Goal: Task Accomplishment & Management: Manage account settings

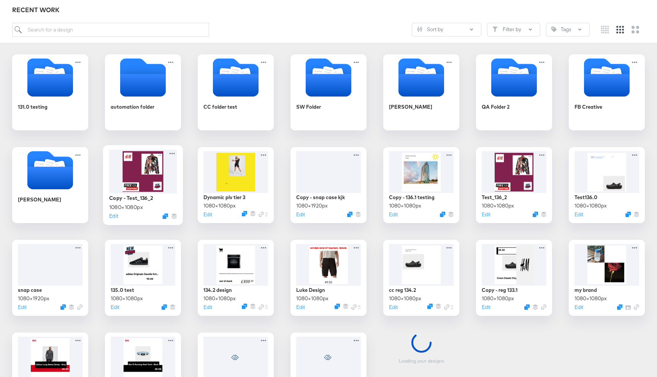
scroll to position [128, 0]
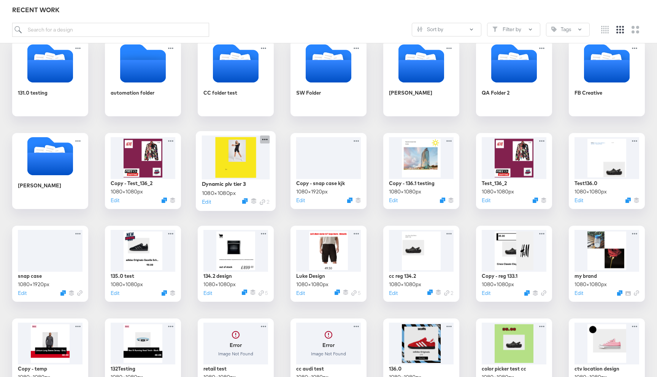
click at [262, 143] on icon at bounding box center [265, 139] width 10 height 8
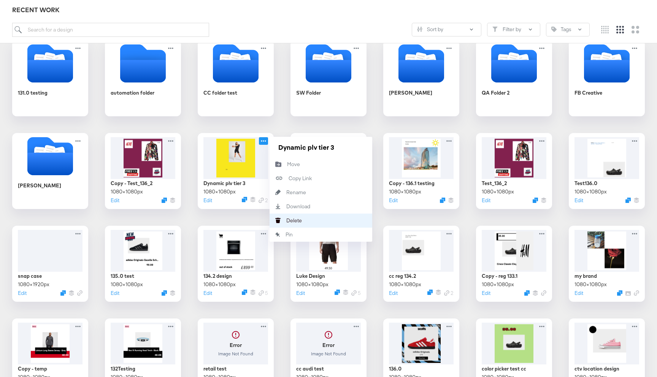
click at [286, 221] on div "[PERSON_NAME]" at bounding box center [286, 221] width 0 height 0
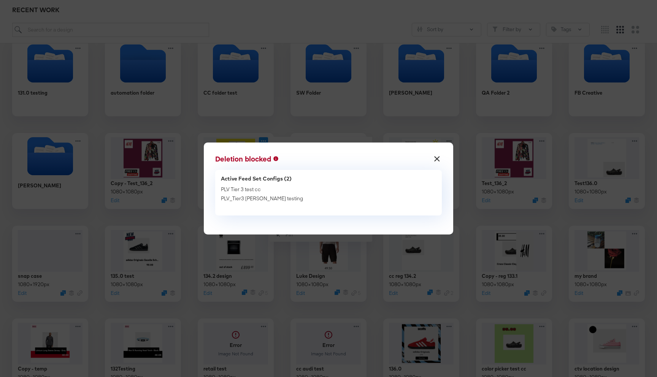
click at [442, 160] on button "×" at bounding box center [437, 157] width 14 height 14
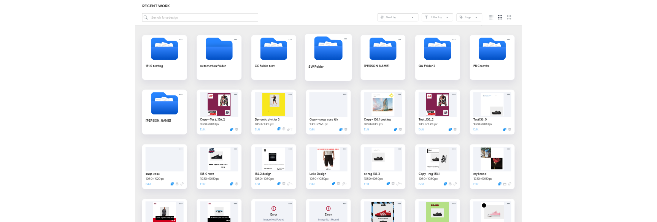
scroll to position [116, 0]
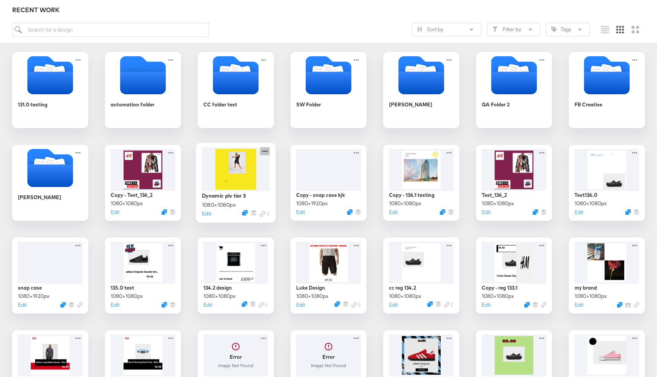
click at [266, 153] on icon at bounding box center [265, 151] width 10 height 8
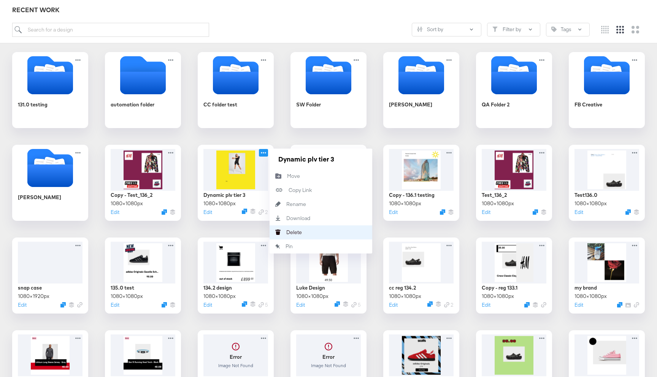
click at [286, 232] on div "[PERSON_NAME]" at bounding box center [286, 232] width 0 height 0
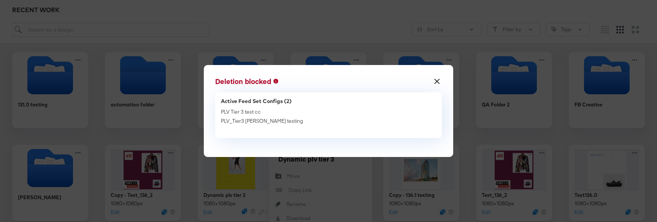
click at [438, 79] on button "×" at bounding box center [437, 80] width 14 height 14
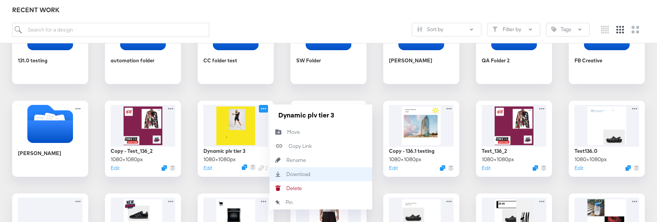
scroll to position [164, 0]
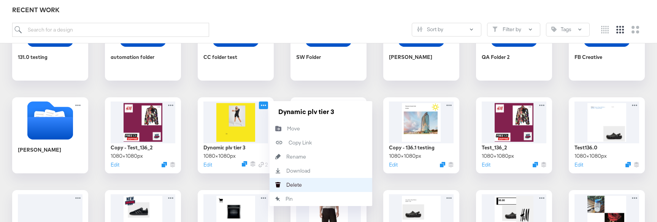
click at [311, 186] on button "[PERSON_NAME]" at bounding box center [321, 185] width 103 height 14
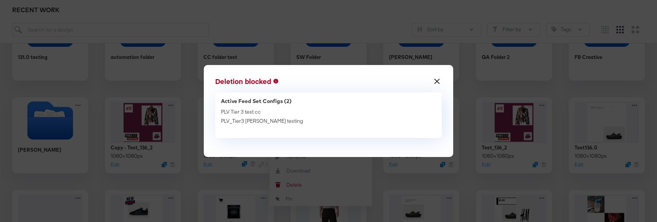
click at [437, 81] on button "×" at bounding box center [437, 80] width 14 height 14
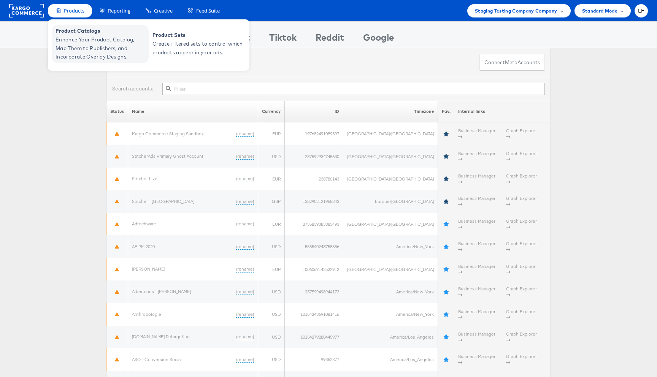
click at [87, 35] on span "Enhance Your Product Catalog, Map Them to Publishers, and Incorporate Overlay D…" at bounding box center [101, 48] width 91 height 26
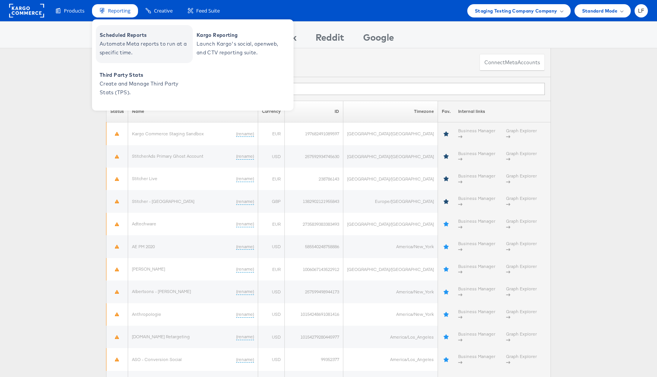
click at [161, 51] on span "Automate Meta reports to run at a specific time." at bounding box center [145, 48] width 91 height 17
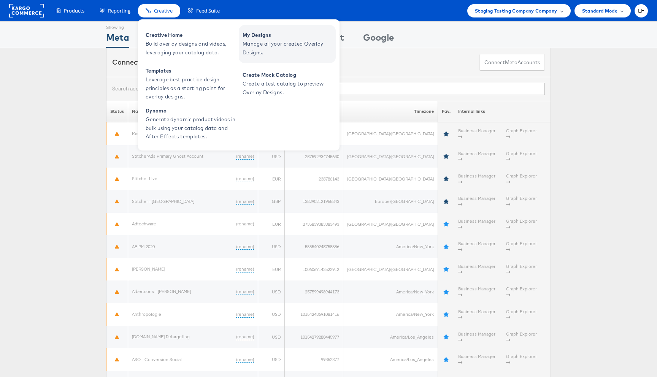
click at [279, 52] on span "Manage all your created Overlay Designs." at bounding box center [288, 48] width 91 height 17
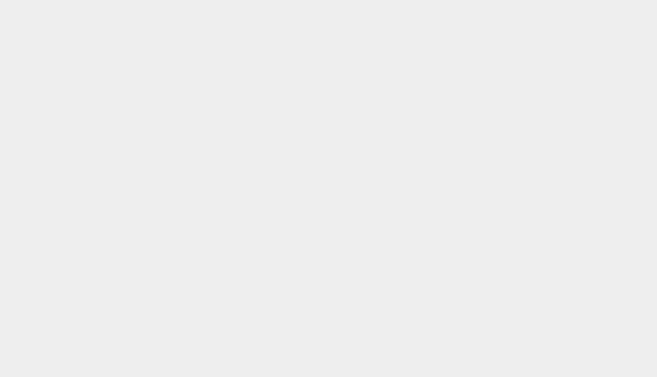
click at [22, 21] on html at bounding box center [328, 188] width 657 height 377
